Goal: Obtain resource: Download file/media

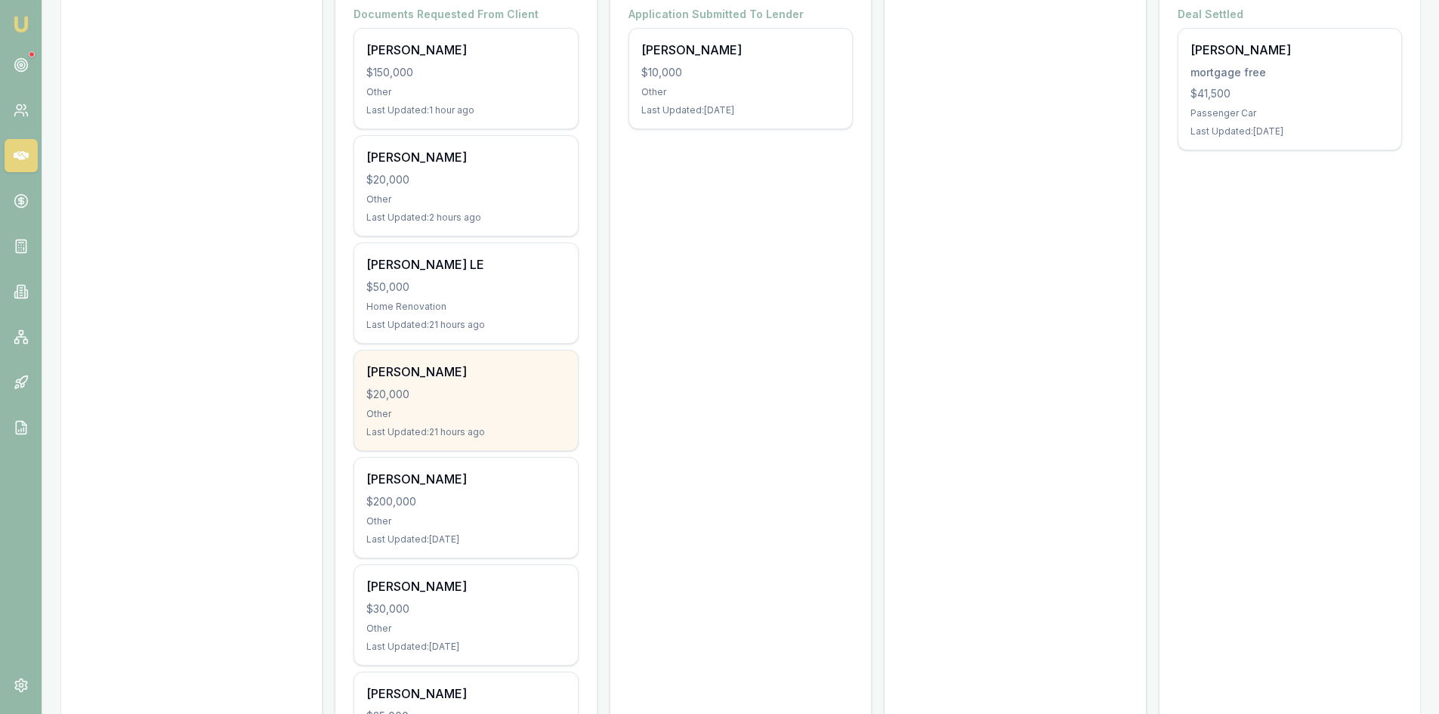
scroll to position [151, 0]
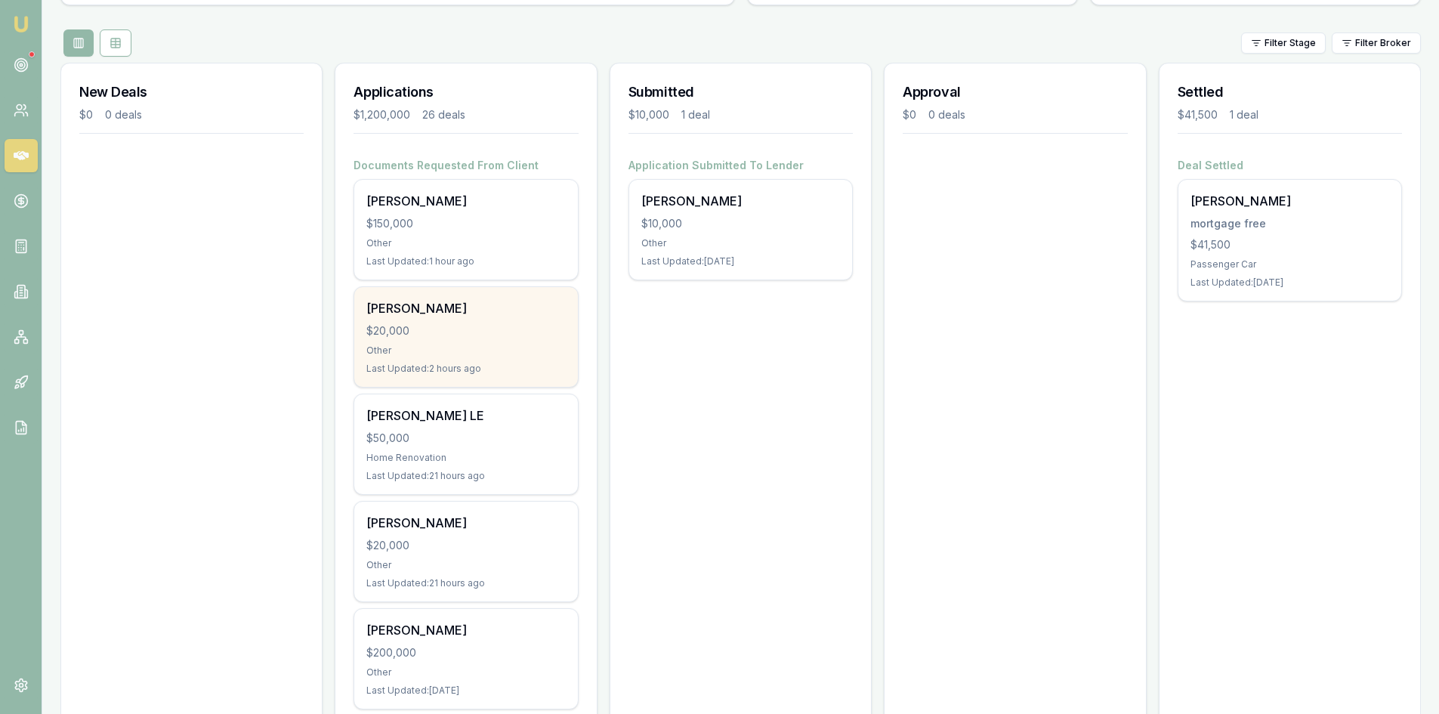
click at [451, 347] on div "Other" at bounding box center [465, 350] width 199 height 12
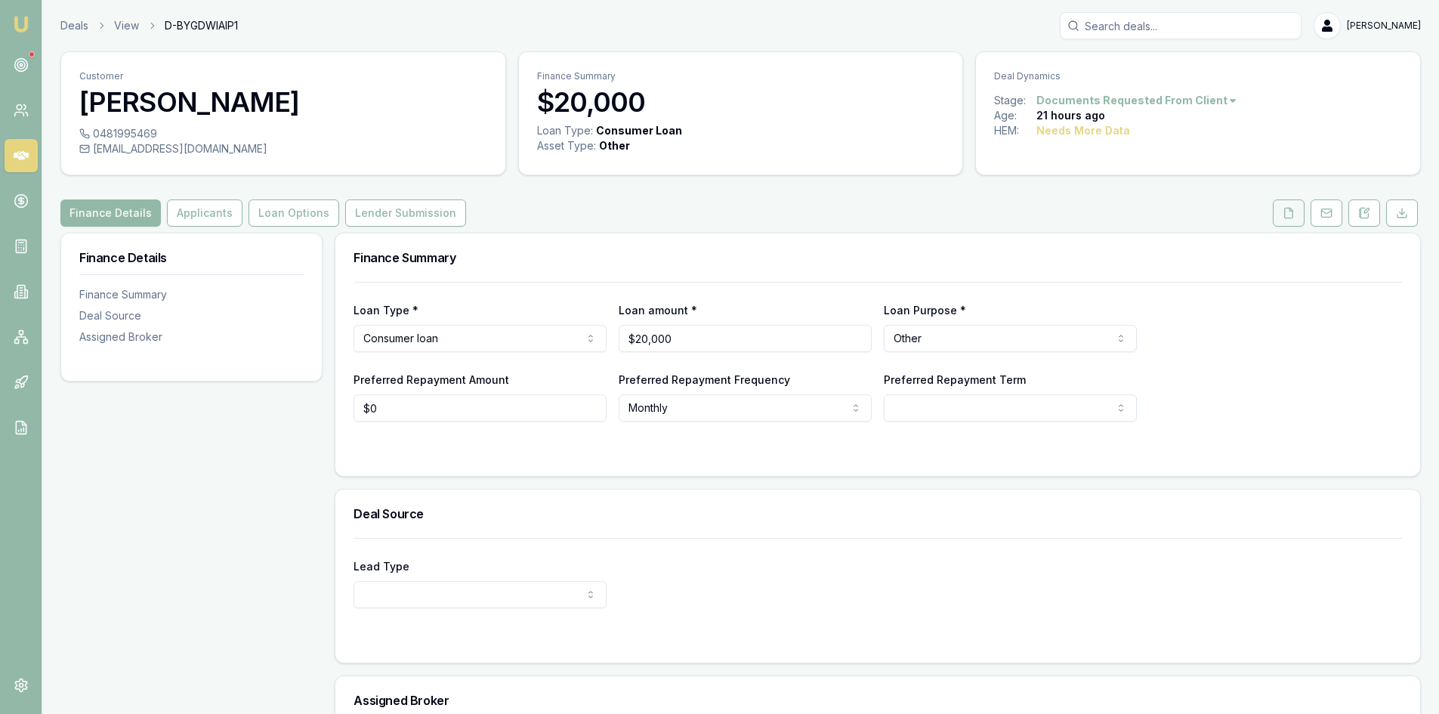
click at [1280, 215] on button at bounding box center [1289, 212] width 32 height 27
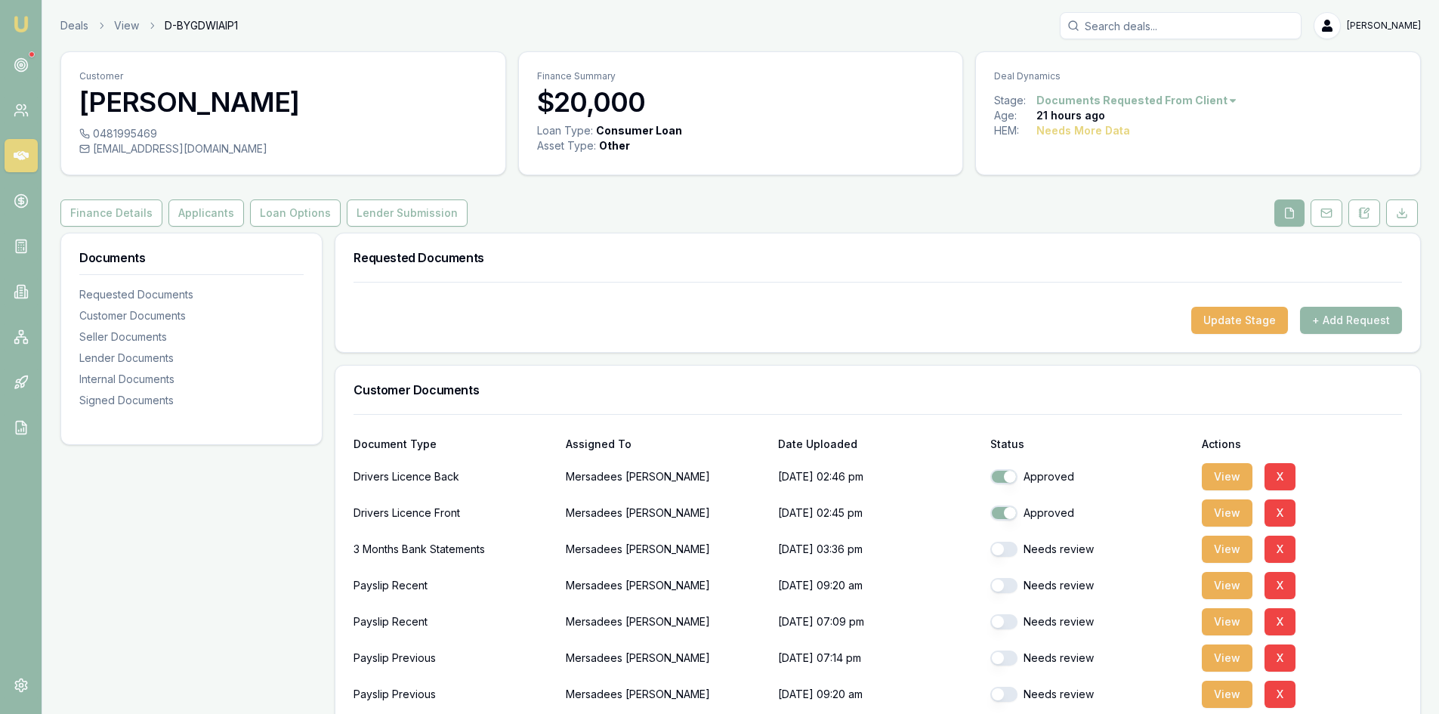
scroll to position [227, 0]
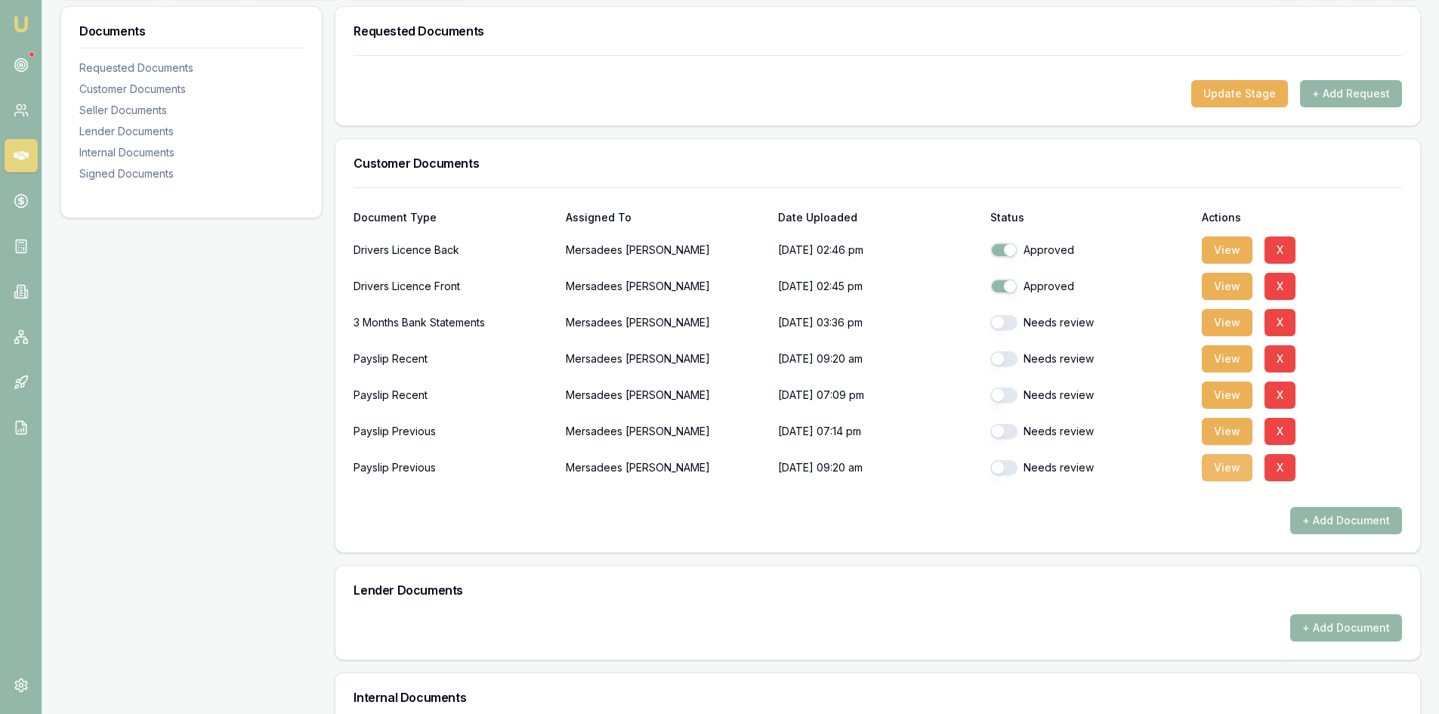
click at [1229, 474] on button "View" at bounding box center [1227, 467] width 51 height 27
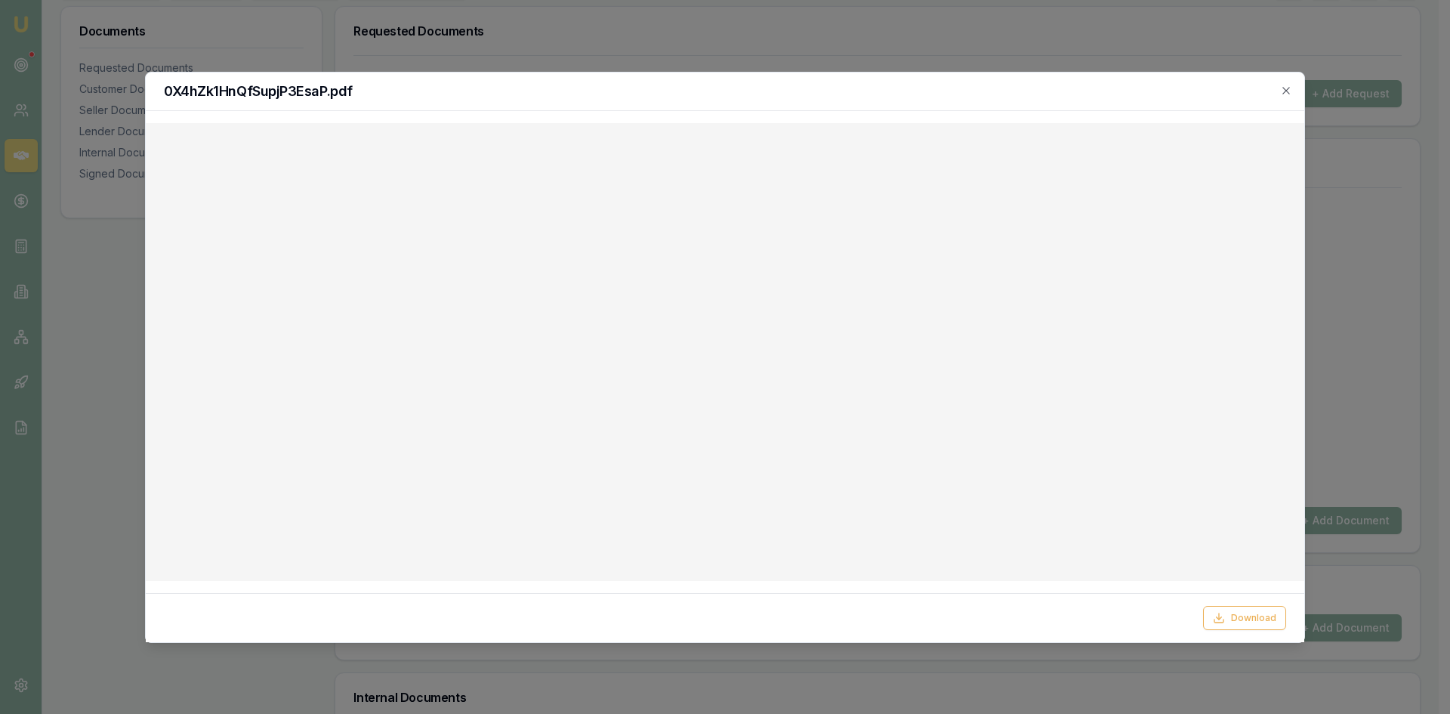
drag, startPoint x: 1288, startPoint y: 92, endPoint x: 1248, endPoint y: 97, distance: 39.6
click at [1289, 91] on icon "button" at bounding box center [1286, 91] width 12 height 12
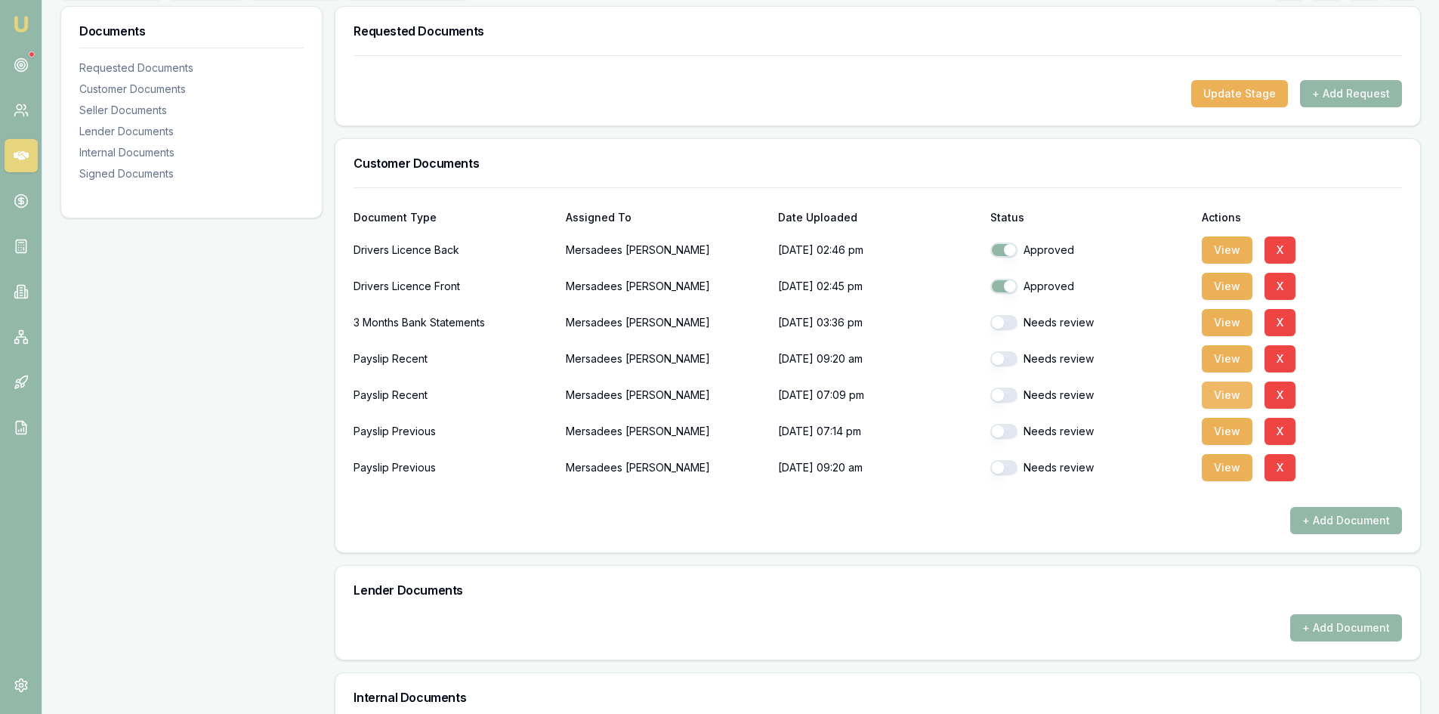
click at [1238, 399] on button "View" at bounding box center [1227, 394] width 51 height 27
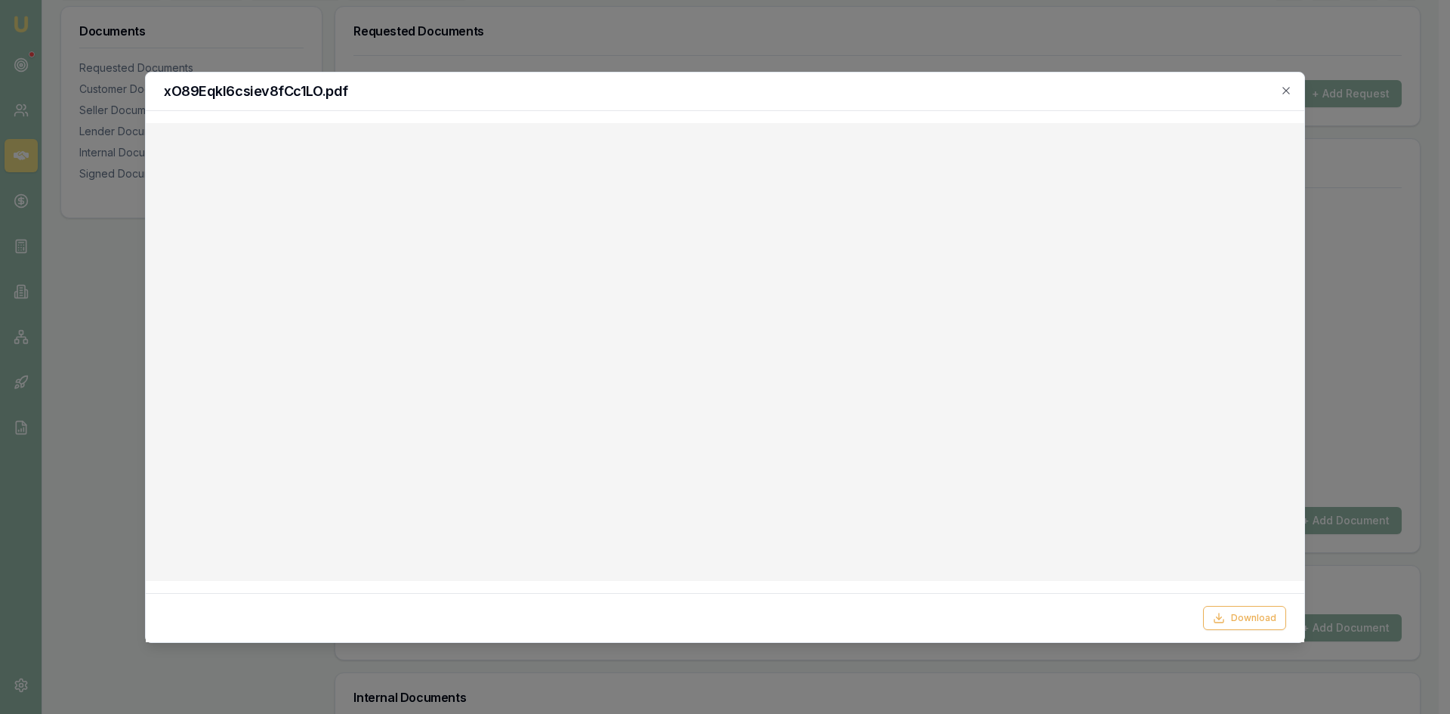
click at [1276, 88] on h2 "xO89Eqkl6csiev8fCc1LO.pdf" at bounding box center [725, 92] width 1122 height 14
click at [1283, 92] on icon "button" at bounding box center [1286, 91] width 12 height 12
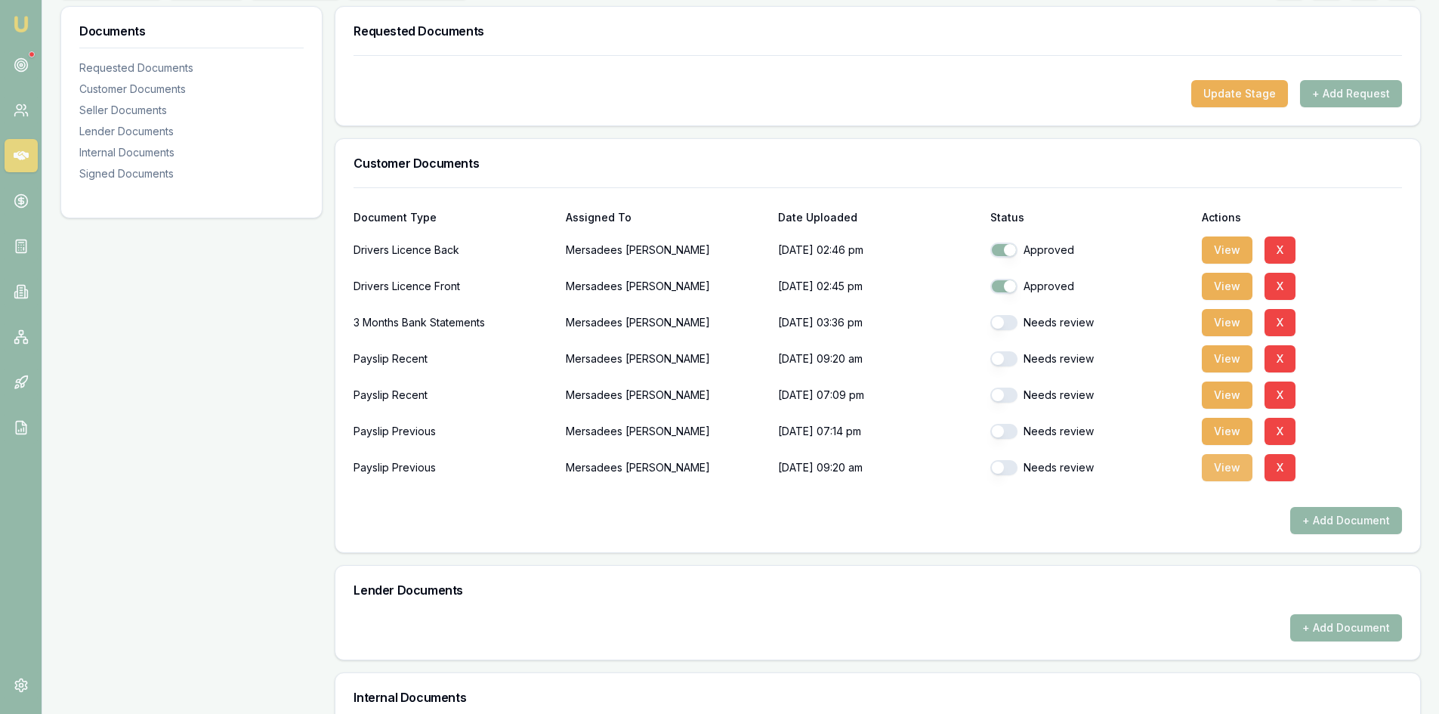
click at [1224, 463] on button "View" at bounding box center [1227, 467] width 51 height 27
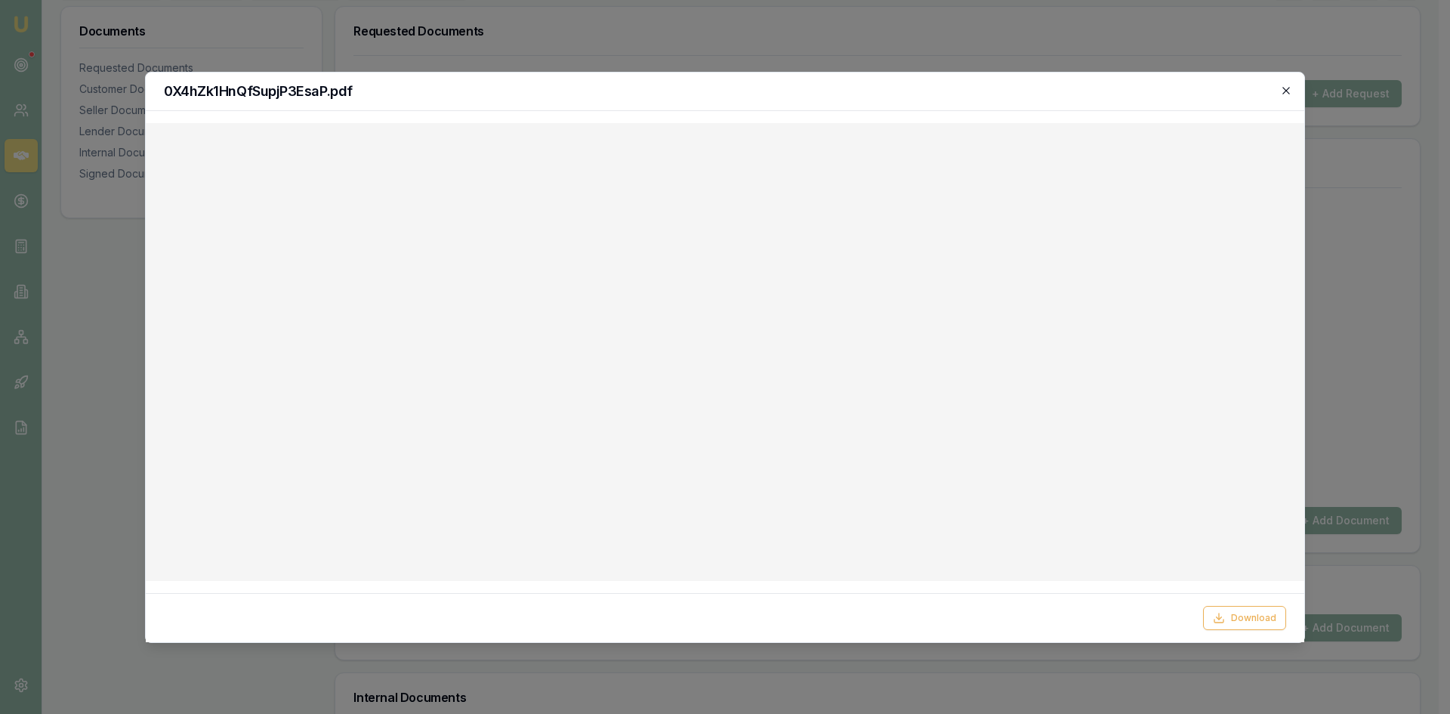
click at [1290, 88] on icon "button" at bounding box center [1286, 91] width 12 height 12
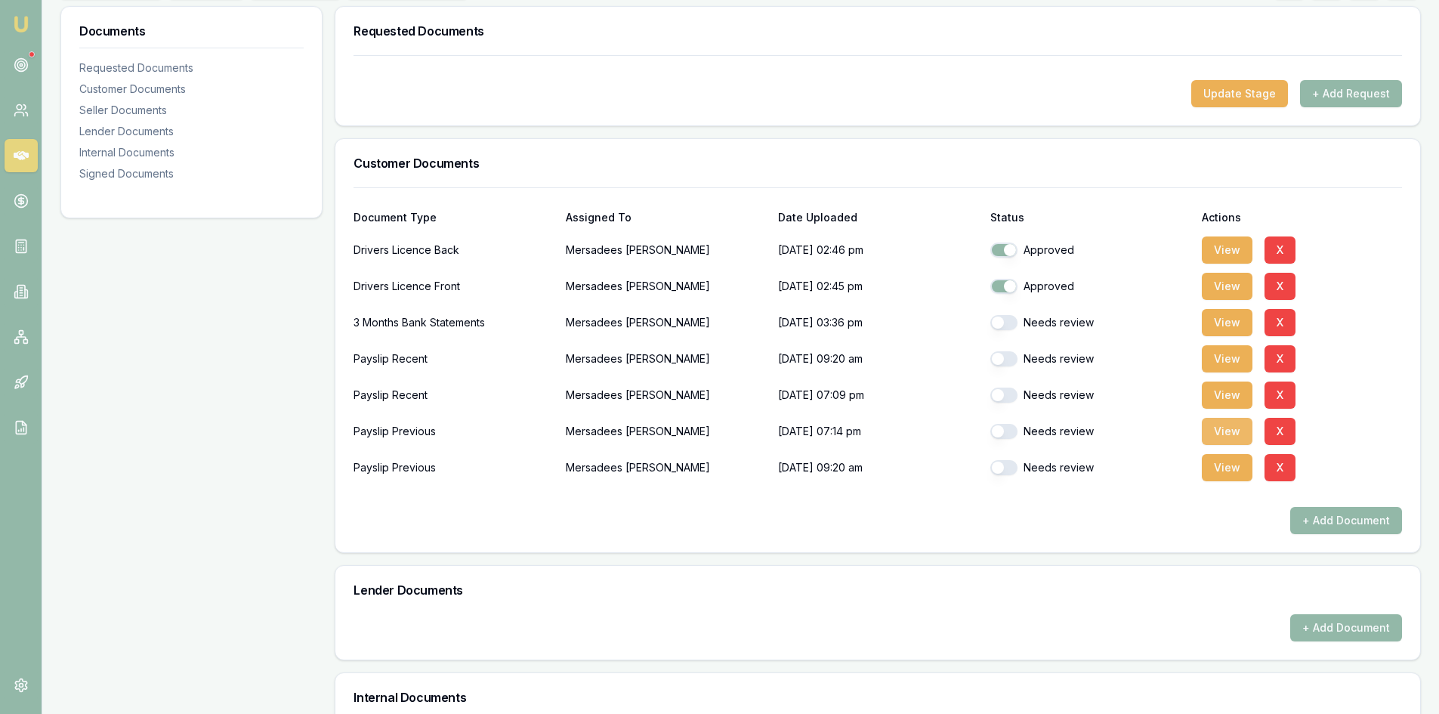
click at [1221, 441] on button "View" at bounding box center [1227, 431] width 51 height 27
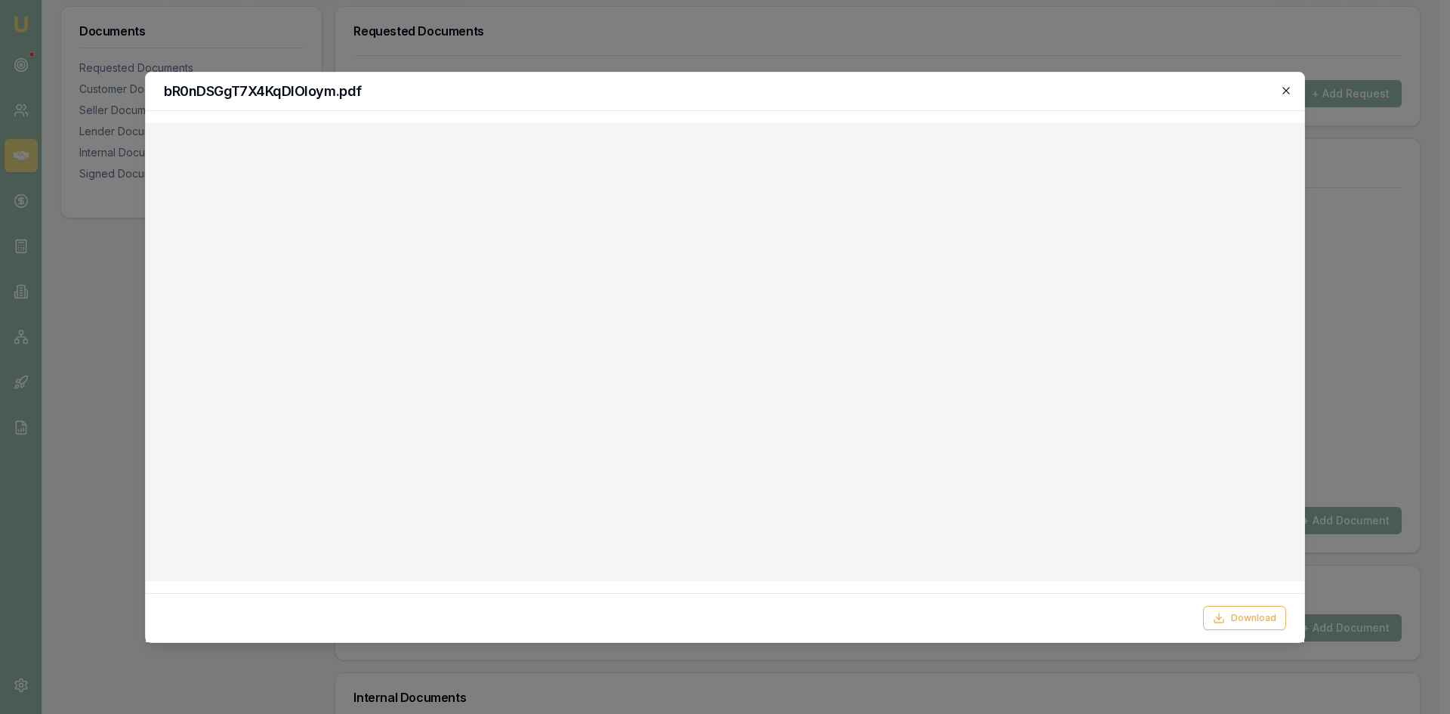
click at [1283, 93] on icon "button" at bounding box center [1285, 90] width 7 height 7
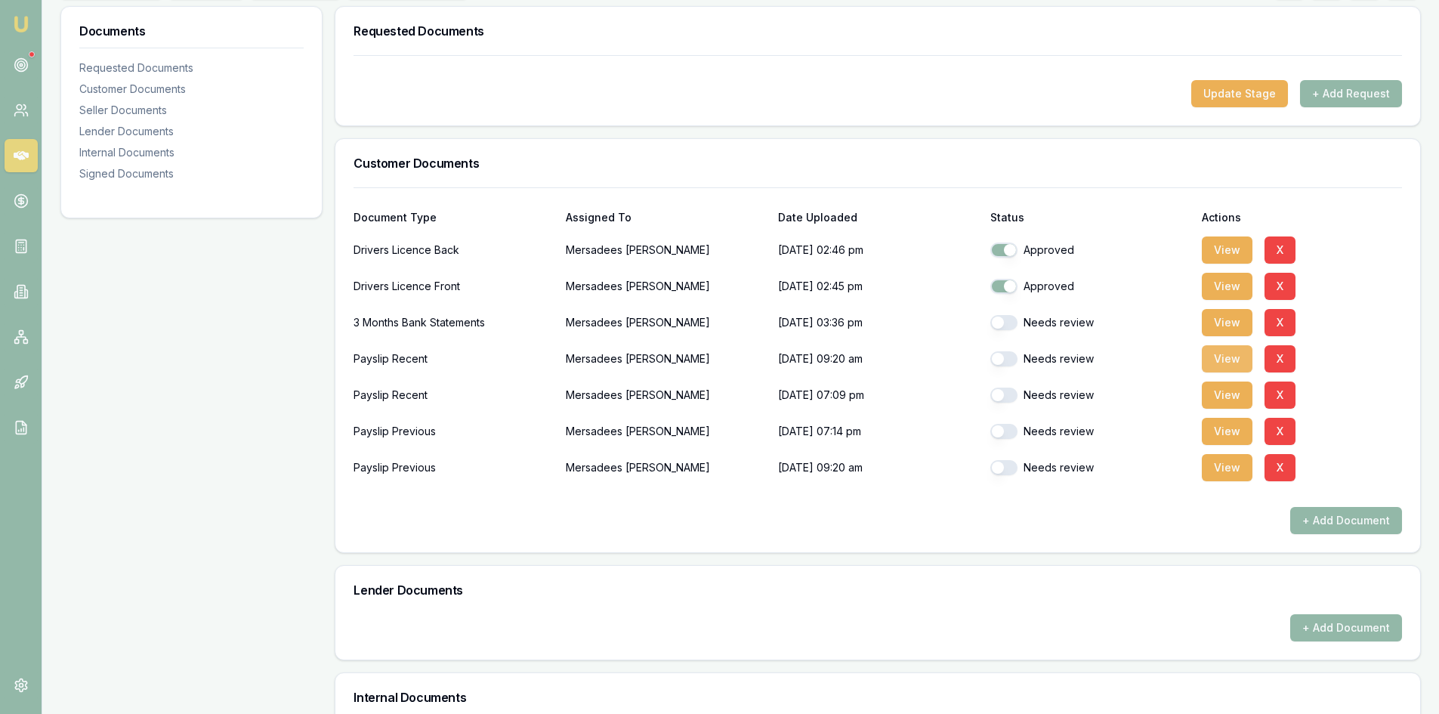
click at [1221, 360] on button "View" at bounding box center [1227, 358] width 51 height 27
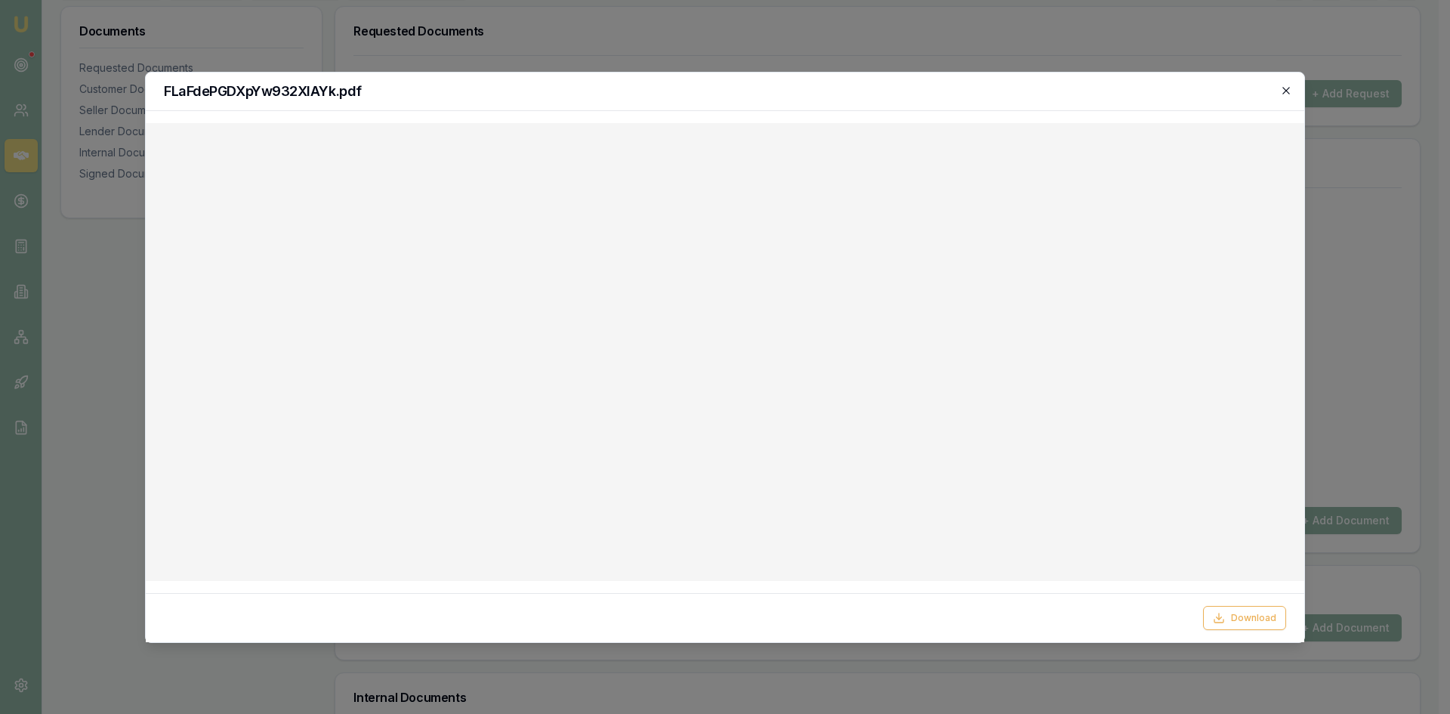
click at [1289, 89] on icon "button" at bounding box center [1286, 91] width 12 height 12
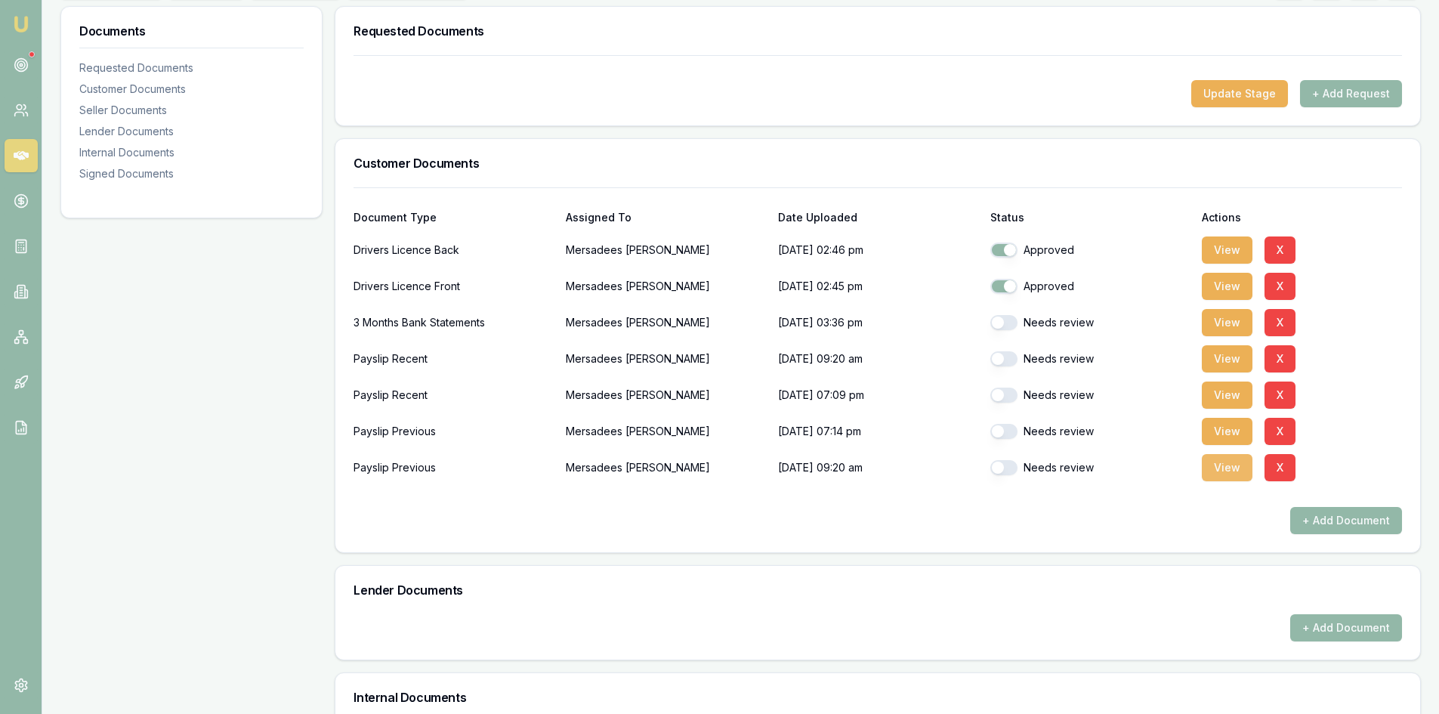
click at [1224, 469] on button "View" at bounding box center [1227, 467] width 51 height 27
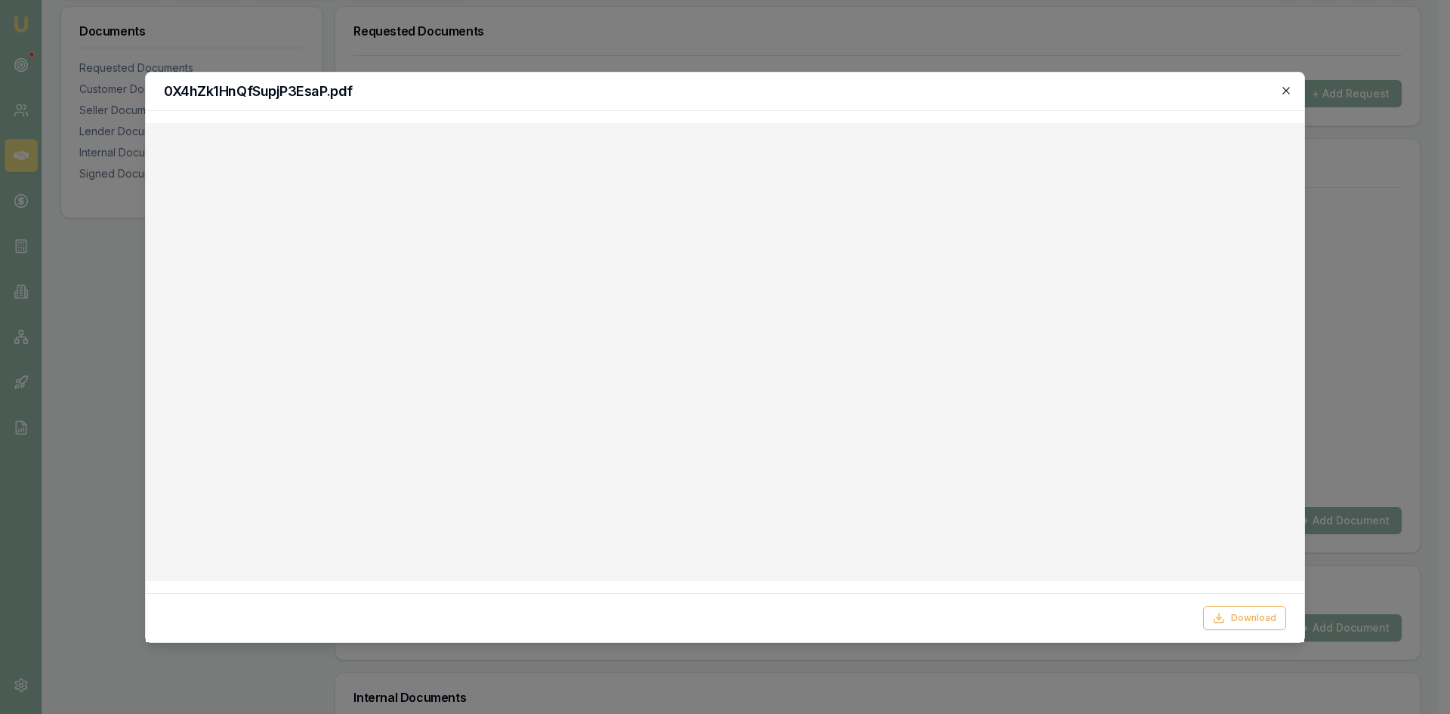
click at [1285, 93] on icon "button" at bounding box center [1286, 91] width 12 height 12
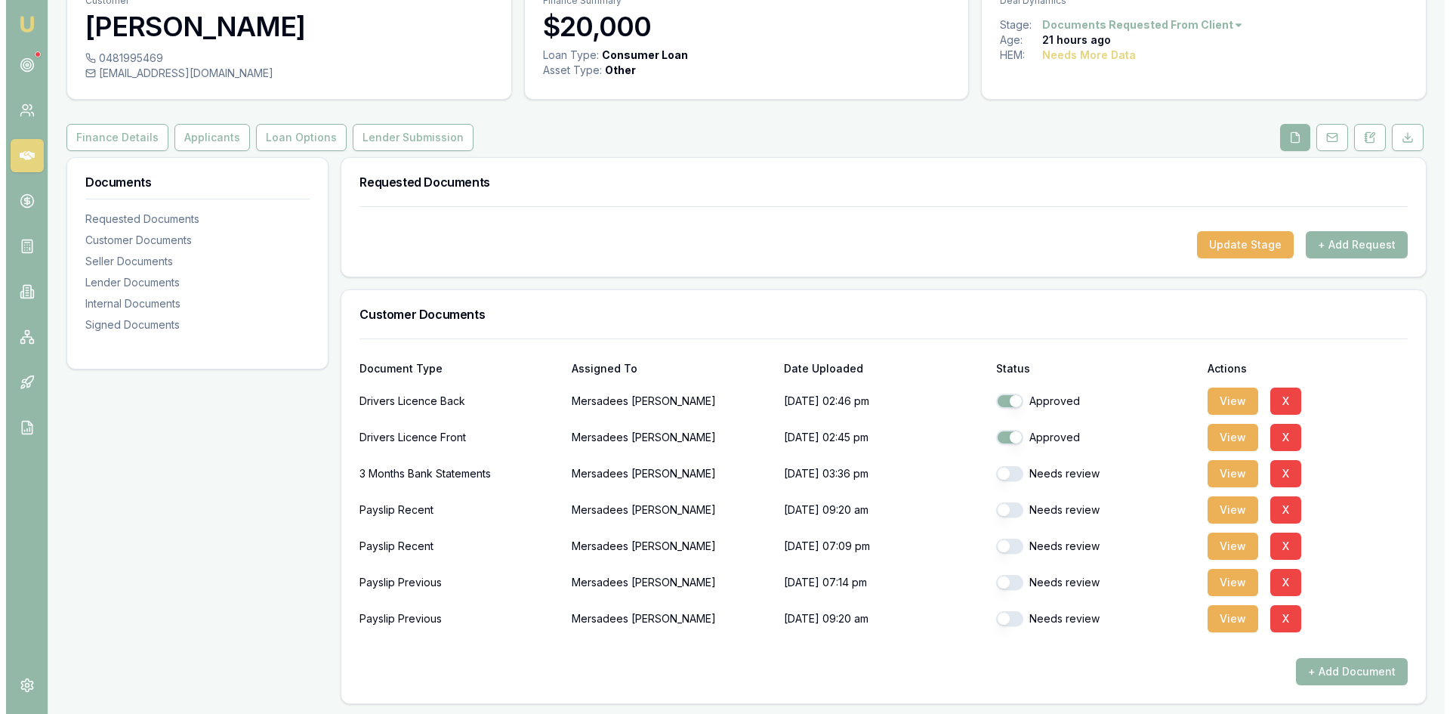
scroll to position [151, 0]
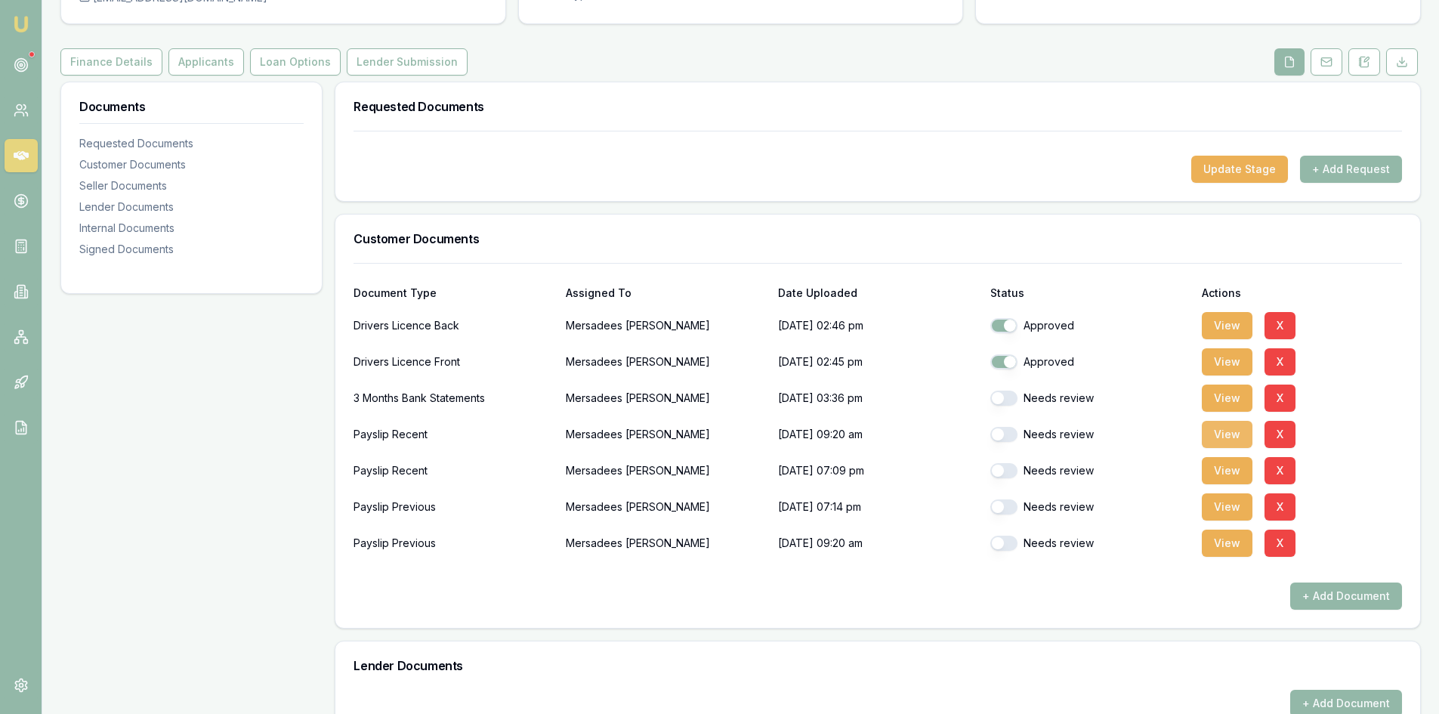
click at [1227, 436] on button "View" at bounding box center [1227, 434] width 51 height 27
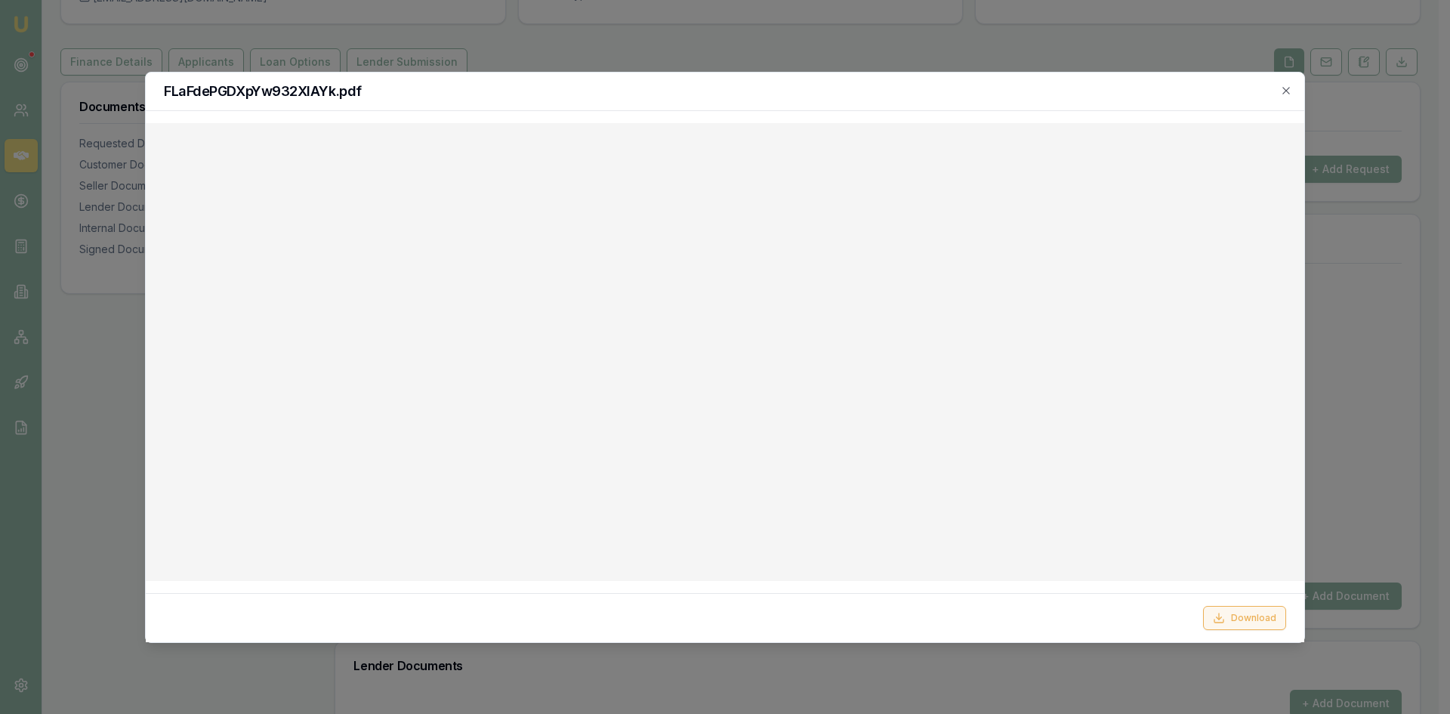
click at [1255, 622] on button "Download" at bounding box center [1244, 618] width 83 height 24
click at [892, 92] on h2 "FLaFdePGDXpYw932XlAYk.pdf" at bounding box center [725, 92] width 1122 height 14
